Goal: Task Accomplishment & Management: Use online tool/utility

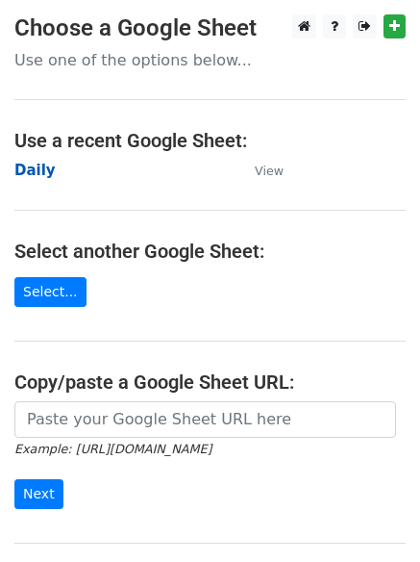
click at [37, 167] on strong "Daily" at bounding box center [34, 170] width 41 height 17
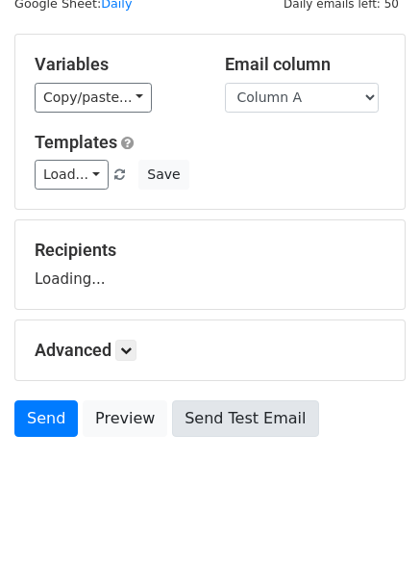
scroll to position [109, 0]
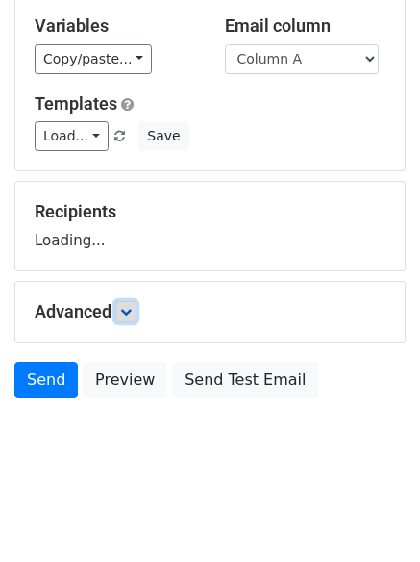
click at [125, 310] on icon at bounding box center [126, 312] width 12 height 12
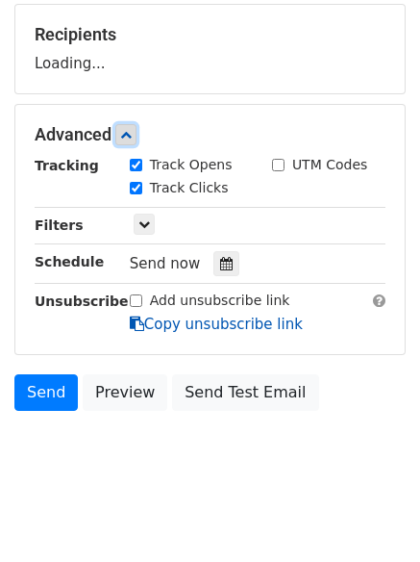
scroll to position [297, 0]
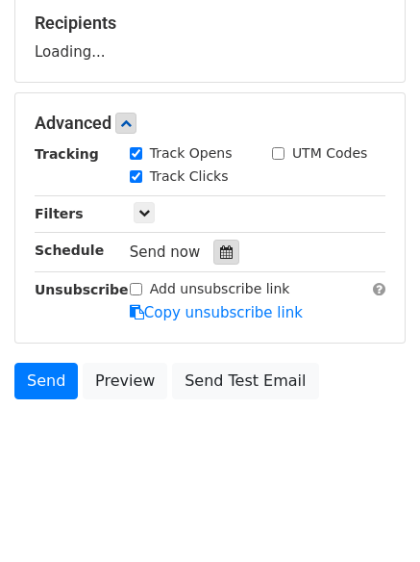
click at [220, 248] on icon at bounding box center [226, 251] width 13 height 13
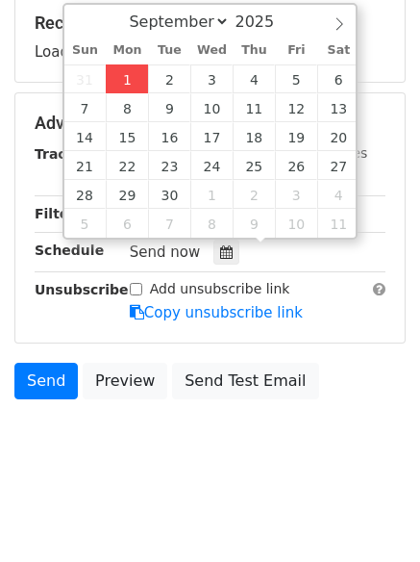
type input "2025-09-01 12:46"
type input "46"
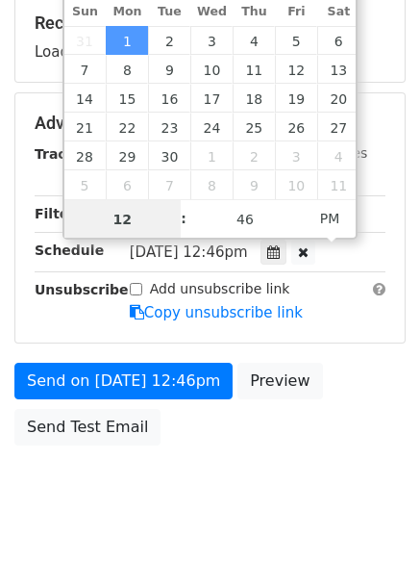
scroll to position [1, 0]
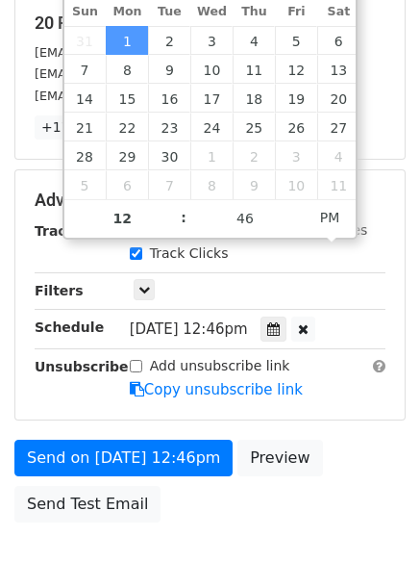
click at [242, 503] on div "Send on Sep 1 at 12:46pm Preview Send Test Email" at bounding box center [210, 486] width 420 height 92
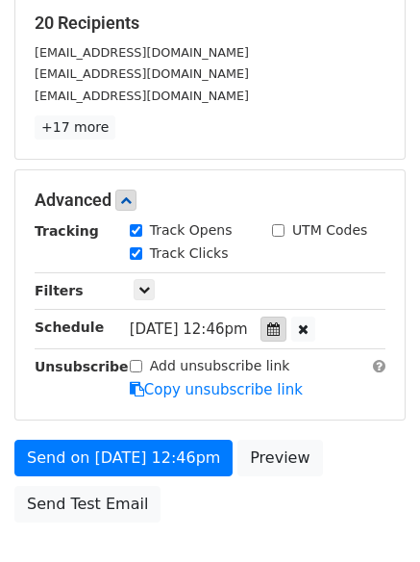
click at [287, 321] on div at bounding box center [274, 328] width 26 height 25
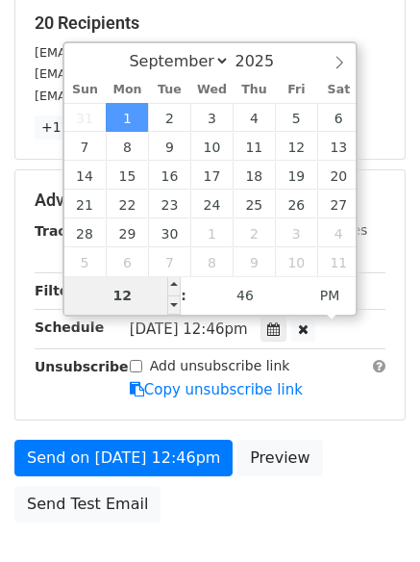
click at [124, 292] on input "12" at bounding box center [122, 295] width 117 height 38
type input "4"
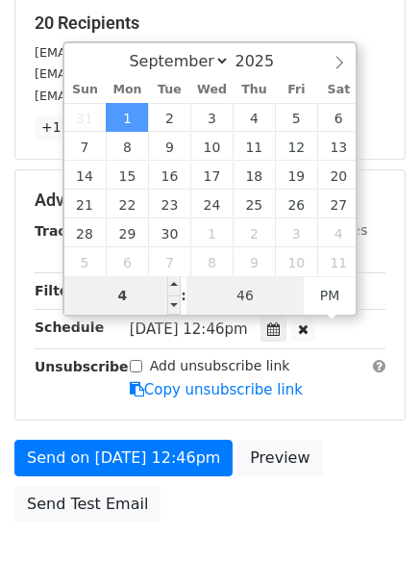
type input "2025-09-01 16:46"
type input "04"
type input "1"
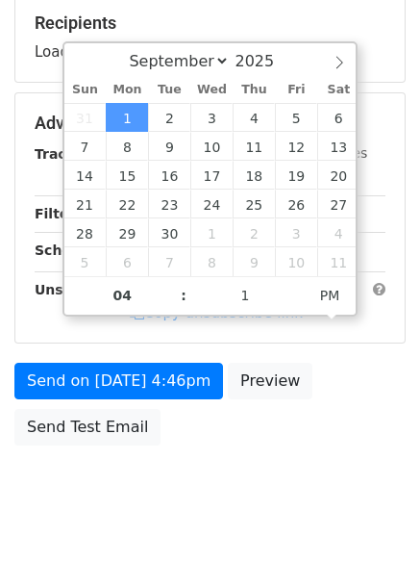
type input "2025-09-01 16:01"
click at [244, 500] on body "New Campaign Daily emails left: 50 Google Sheet: Daily Variables Copy/paste... …" at bounding box center [210, 124] width 420 height 815
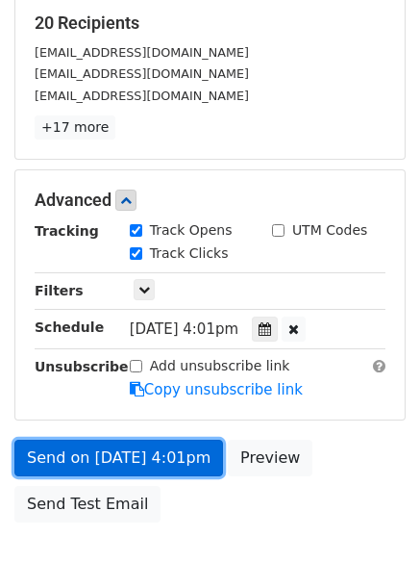
click at [134, 454] on link "Send on Sep 1 at 4:01pm" at bounding box center [118, 458] width 209 height 37
click at [133, 454] on link "Send on Sep 1 at 4:01pm" at bounding box center [118, 458] width 209 height 37
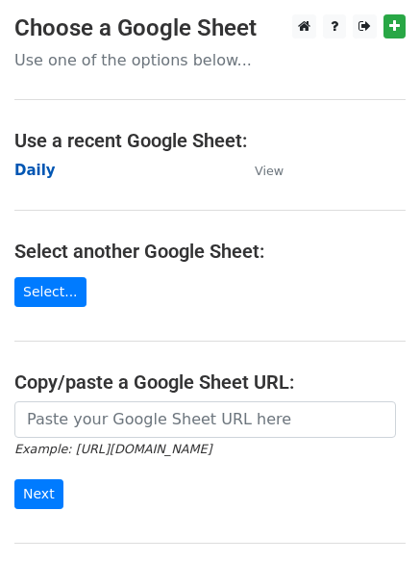
click at [34, 170] on strong "Daily" at bounding box center [34, 170] width 41 height 17
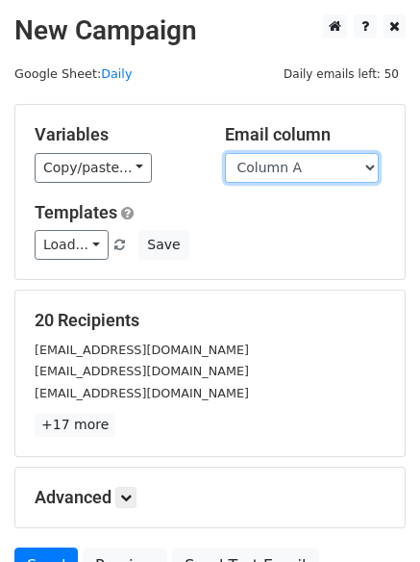
drag, startPoint x: 0, startPoint y: 0, endPoint x: 311, endPoint y: 181, distance: 359.5
click at [310, 174] on select "Column A Column B Column C Column D Column E" at bounding box center [302, 168] width 154 height 30
select select "Column B"
click at [225, 153] on select "Column A Column B Column C Column D Column E" at bounding box center [302, 168] width 154 height 30
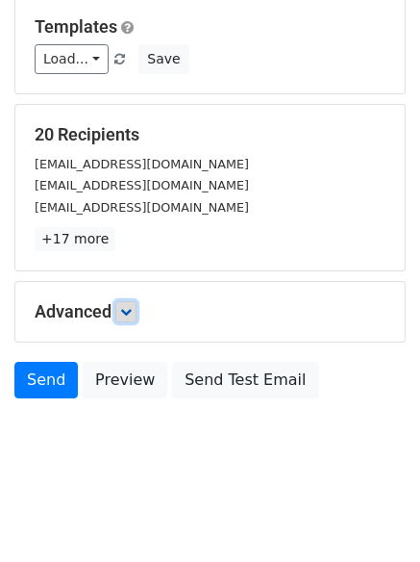
click at [129, 306] on icon at bounding box center [126, 312] width 12 height 12
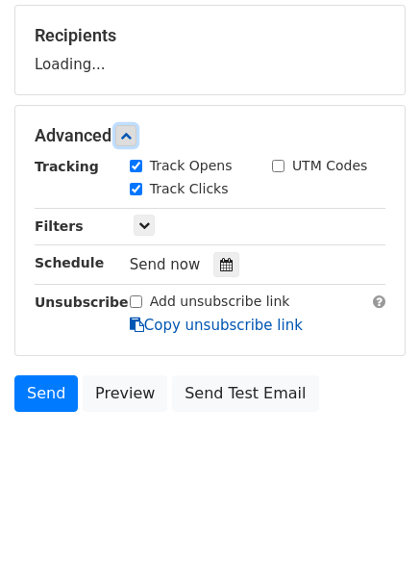
scroll to position [290, 0]
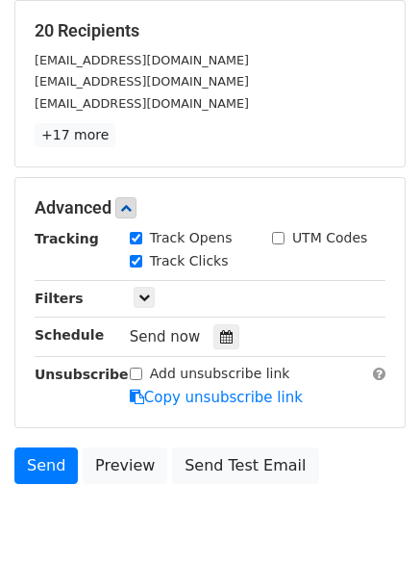
click at [218, 324] on div "Send now" at bounding box center [243, 337] width 226 height 26
click at [220, 335] on icon at bounding box center [226, 336] width 13 height 13
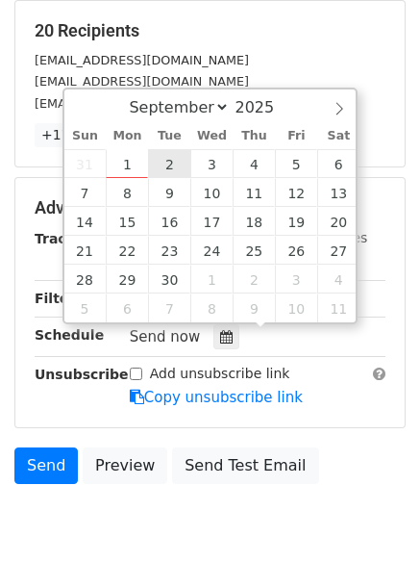
type input "2025-09-02 12:00"
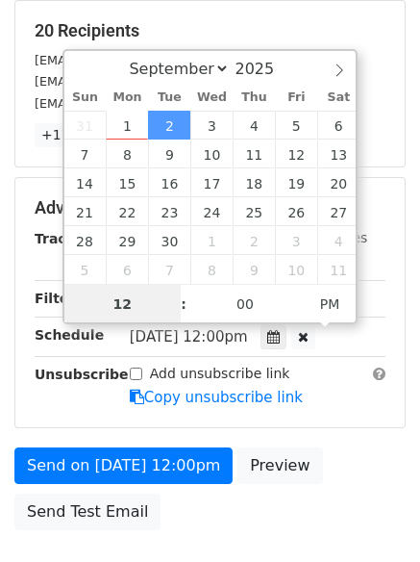
scroll to position [1, 0]
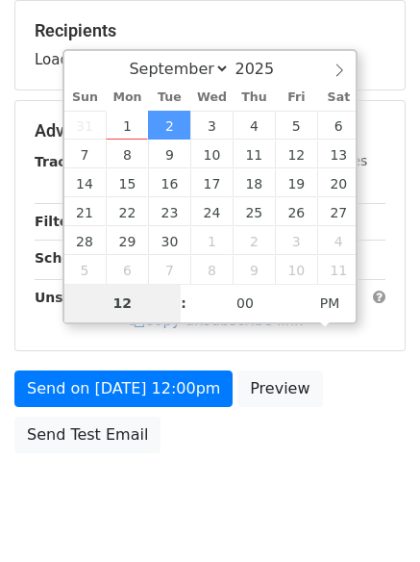
type input "5"
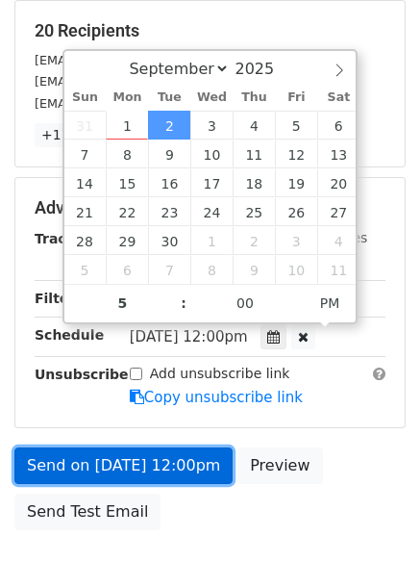
type input "2025-09-02 17:00"
click at [129, 475] on link "Send on Sep 2 at 12:00pm" at bounding box center [123, 465] width 218 height 37
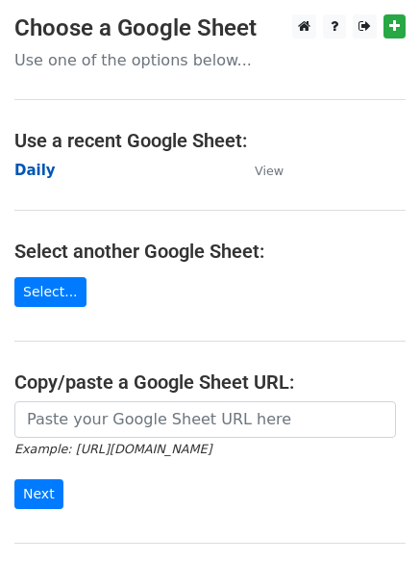
click at [35, 173] on strong "Daily" at bounding box center [34, 170] width 41 height 17
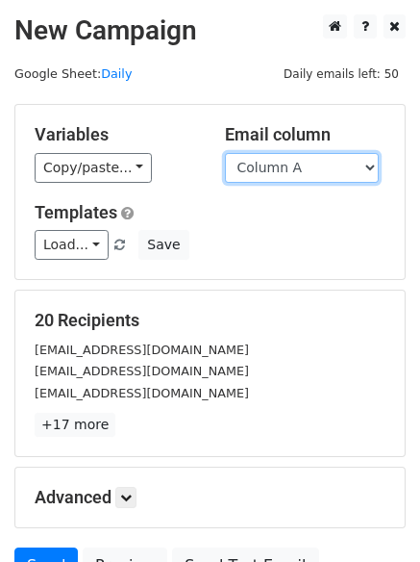
click at [331, 170] on select "Column A Column B Column C Column D Column E" at bounding box center [302, 168] width 154 height 30
select select "Column C"
click at [225, 153] on select "Column A Column B Column C Column D Column E" at bounding box center [302, 168] width 154 height 30
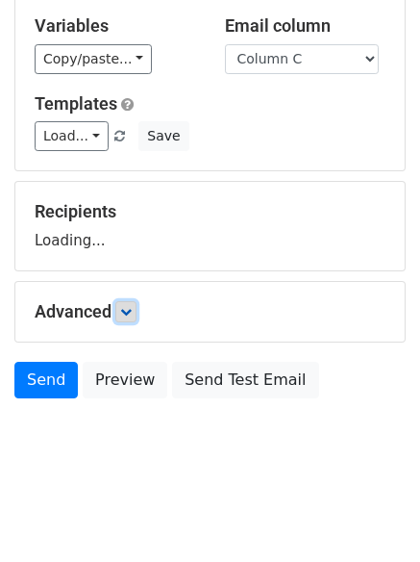
click at [128, 313] on icon at bounding box center [126, 312] width 12 height 12
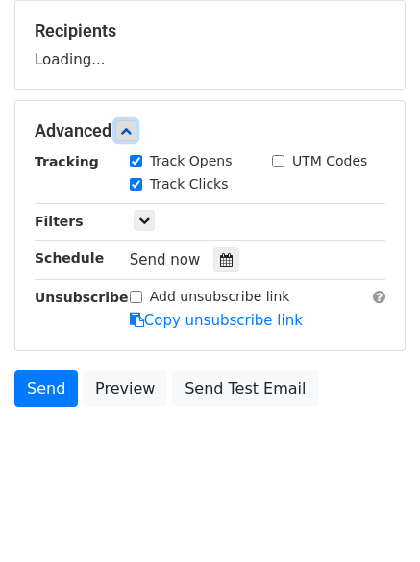
scroll to position [297, 0]
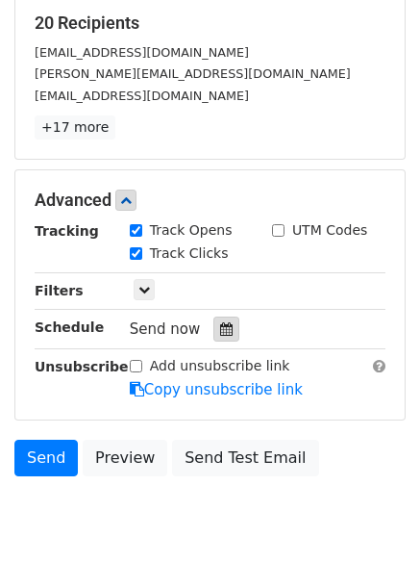
click at [214, 323] on div at bounding box center [227, 328] width 26 height 25
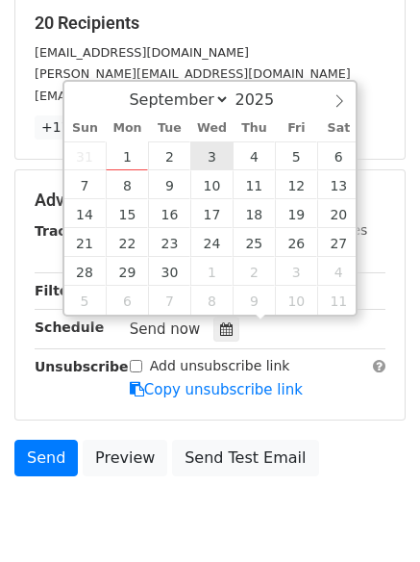
type input "2025-09-03 12:00"
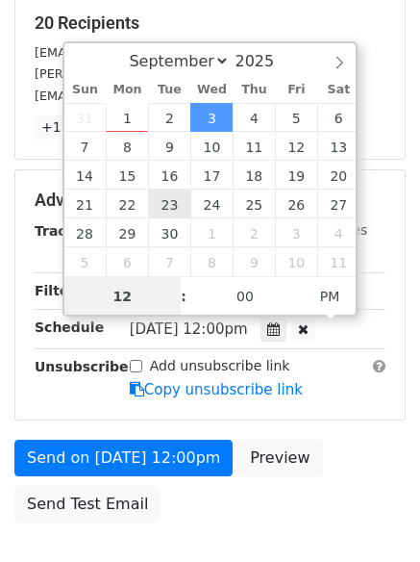
scroll to position [1, 0]
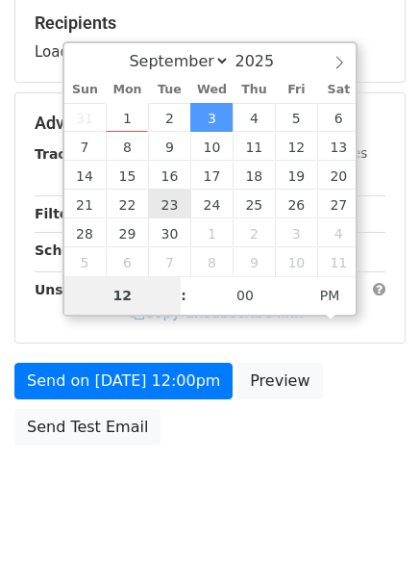
type input "6"
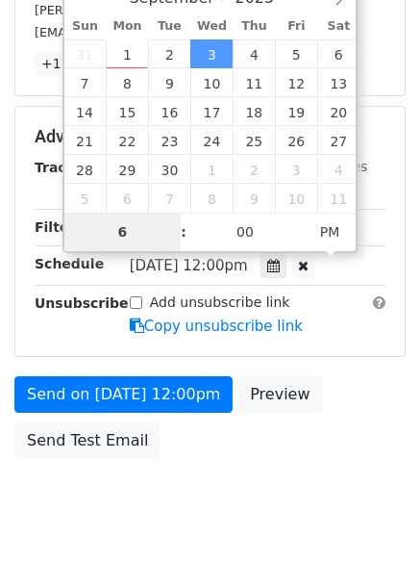
scroll to position [420, 0]
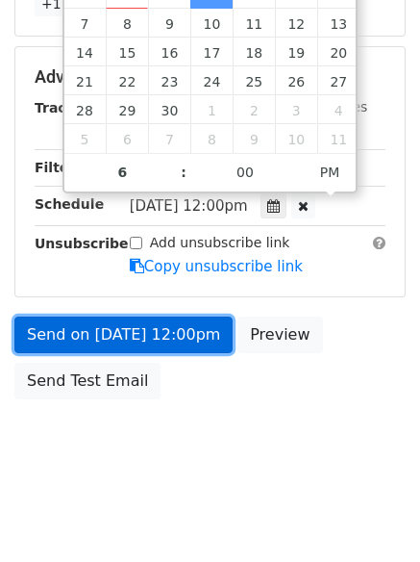
type input "2025-09-03 18:00"
click at [110, 335] on link "Send on Sep 3 at 12:00pm" at bounding box center [123, 334] width 218 height 37
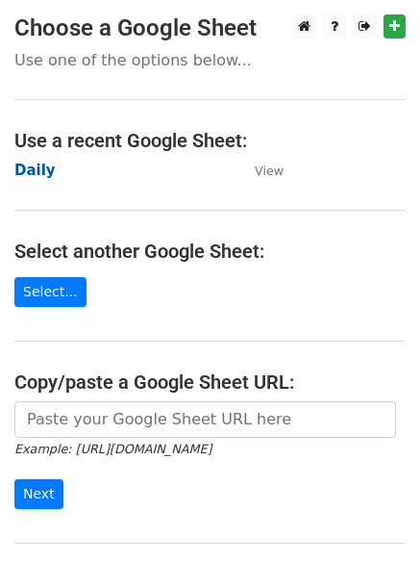
click at [34, 171] on strong "Daily" at bounding box center [34, 170] width 41 height 17
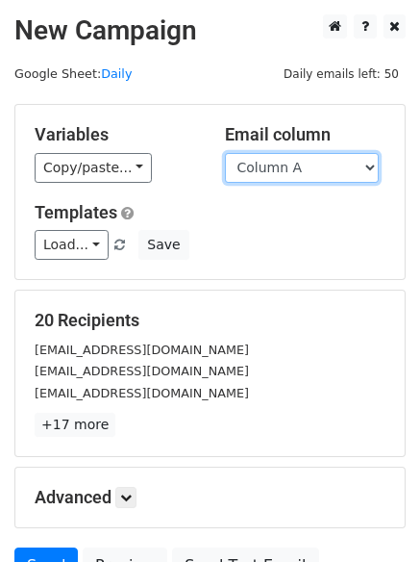
click at [294, 171] on select "Column A Column B Column C Column D Column E" at bounding box center [302, 168] width 154 height 30
select select "Column D"
click at [225, 153] on select "Column A Column B Column C Column D Column E" at bounding box center [302, 168] width 154 height 30
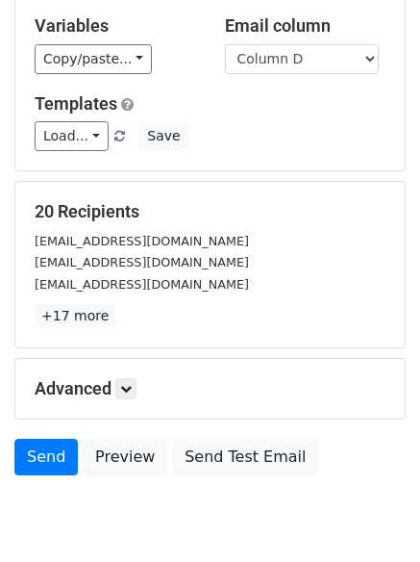
click at [140, 378] on h5 "Advanced" at bounding box center [210, 388] width 351 height 21
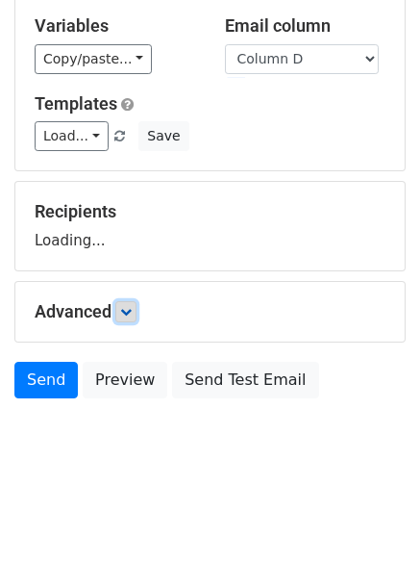
click at [127, 313] on icon at bounding box center [126, 312] width 12 height 12
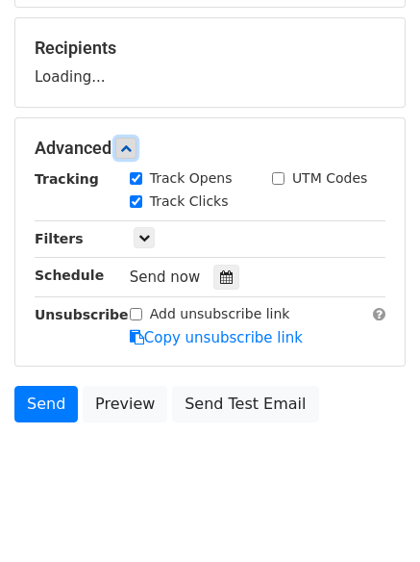
scroll to position [273, 0]
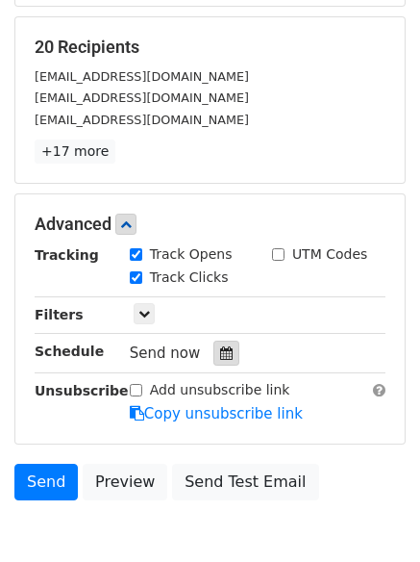
drag, startPoint x: 219, startPoint y: 354, endPoint x: 233, endPoint y: 323, distance: 33.6
click at [221, 355] on icon at bounding box center [226, 352] width 13 height 13
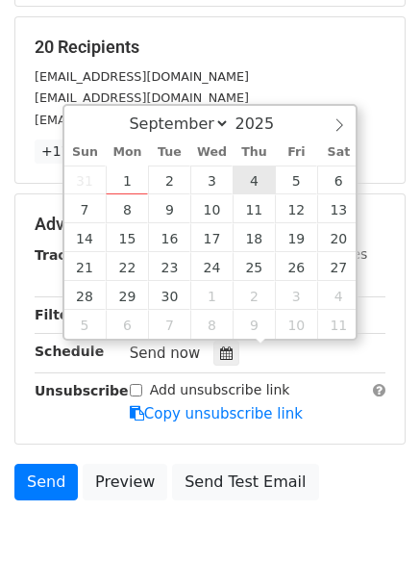
type input "2025-09-04 12:00"
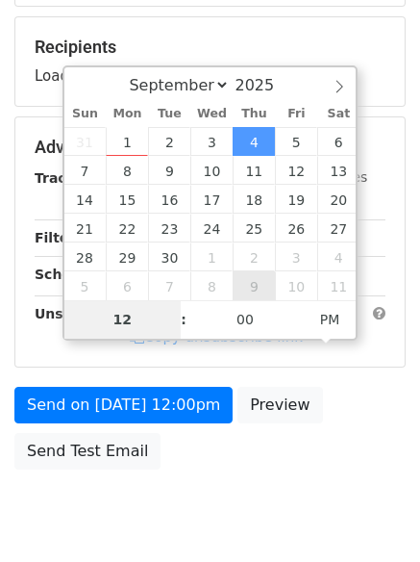
type input "7"
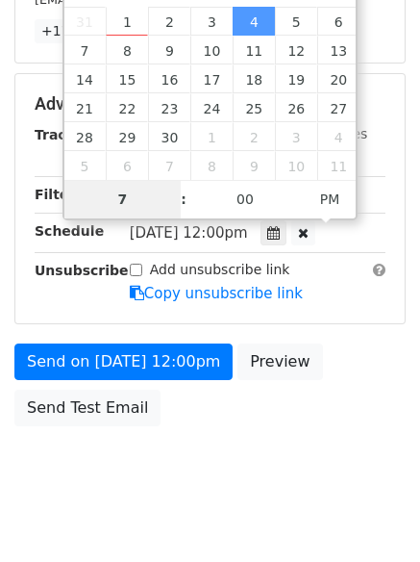
scroll to position [420, 0]
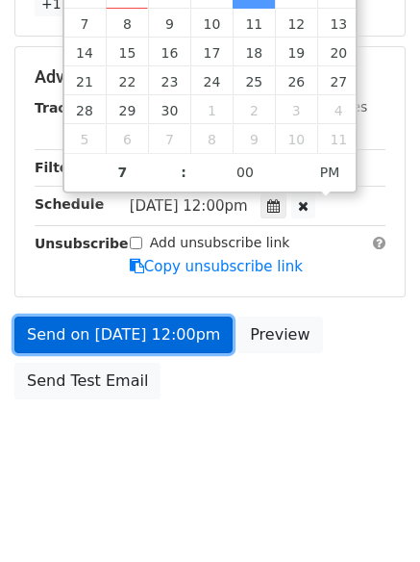
type input "2025-09-04 19:00"
click at [116, 340] on link "Send on Sep 4 at 12:00pm" at bounding box center [123, 334] width 218 height 37
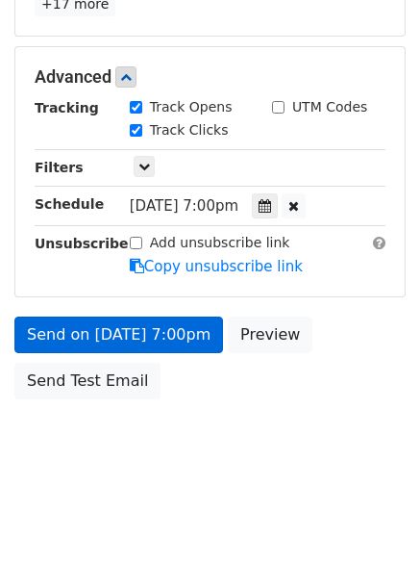
scroll to position [343, 0]
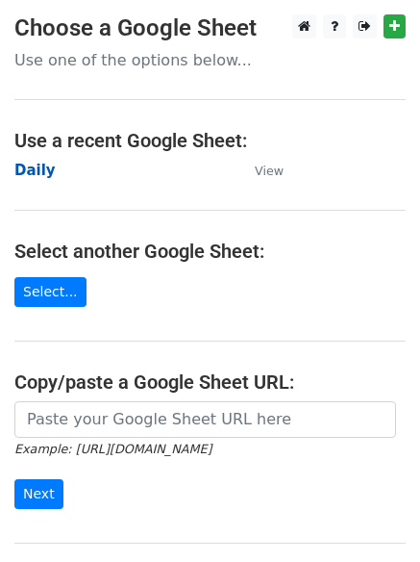
click at [39, 174] on strong "Daily" at bounding box center [34, 170] width 41 height 17
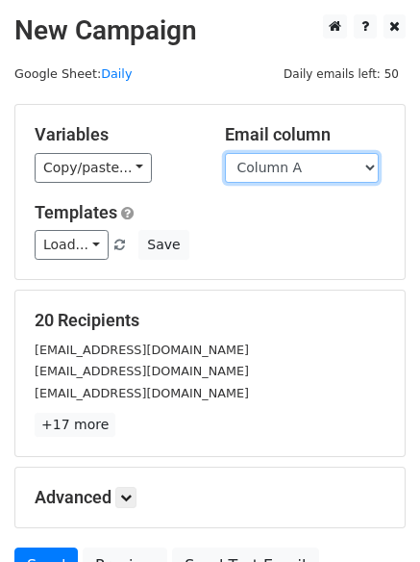
click at [300, 173] on select "Column A Column B Column C Column D Column E" at bounding box center [302, 168] width 154 height 30
select select "Column E"
click at [225, 153] on select "Column A Column B Column C Column D Column E" at bounding box center [302, 168] width 154 height 30
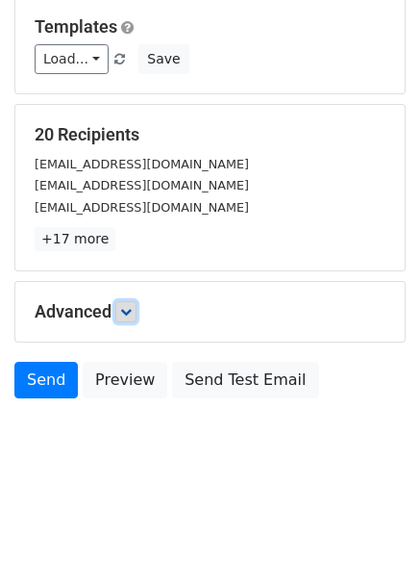
click at [127, 303] on link at bounding box center [125, 311] width 21 height 21
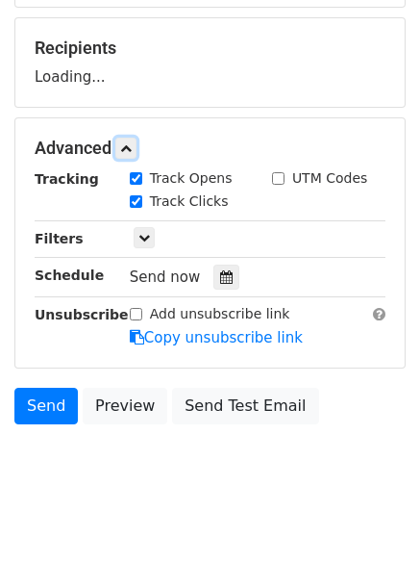
scroll to position [297, 0]
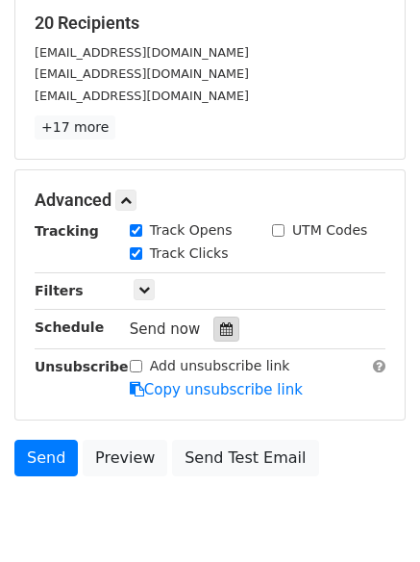
click at [216, 321] on div at bounding box center [227, 328] width 26 height 25
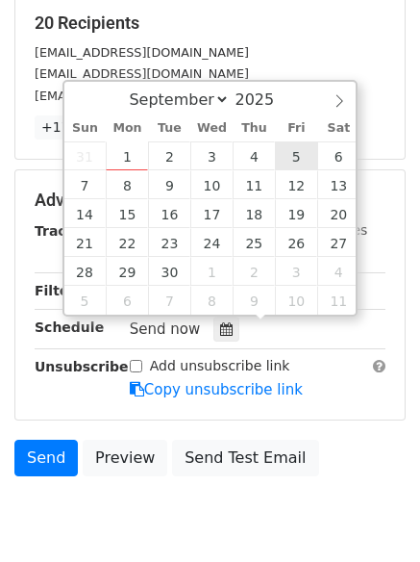
type input "[DATE] 12:00"
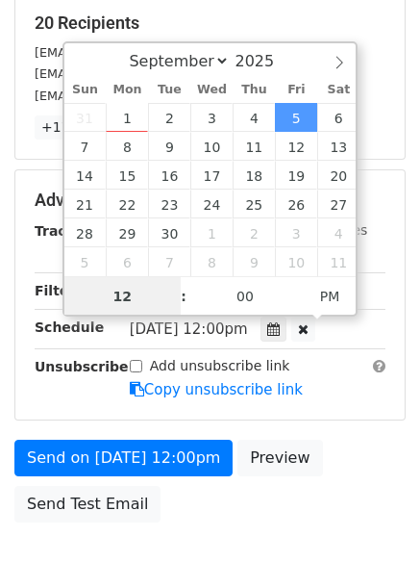
scroll to position [1, 0]
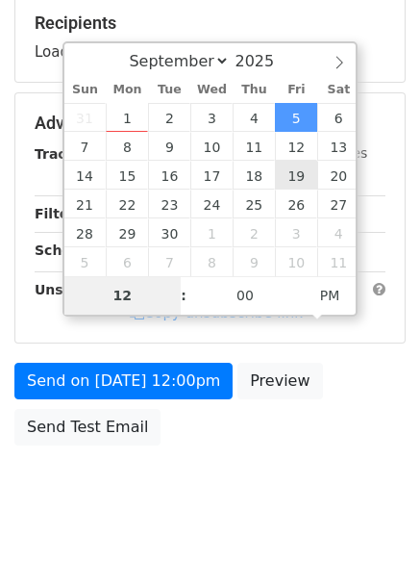
type input "8"
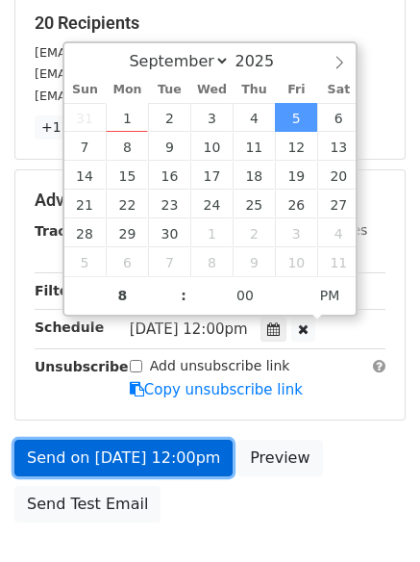
type input "[DATE] 20:00"
click at [116, 452] on link "Send on [DATE] 12:00pm" at bounding box center [123, 458] width 218 height 37
